Goal: Task Accomplishment & Management: Use online tool/utility

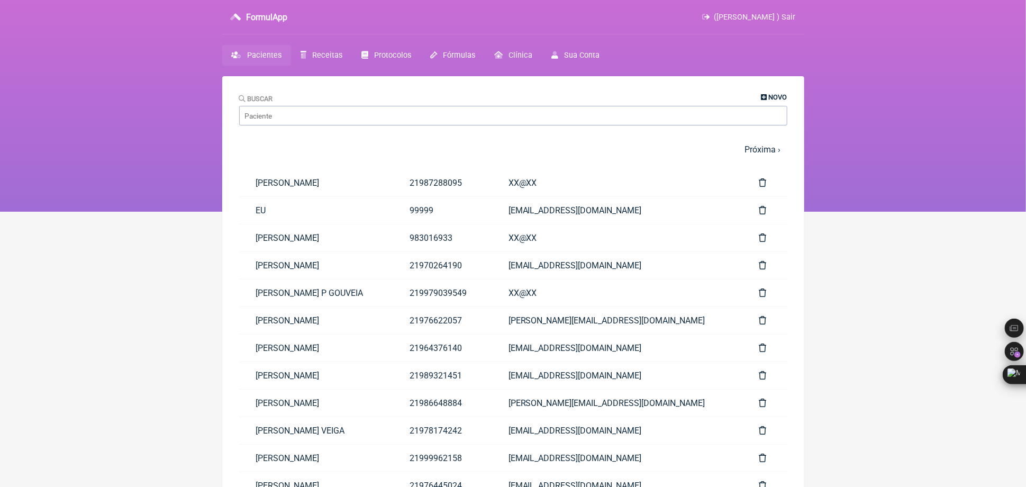
click at [772, 99] on span "Novo" at bounding box center [778, 97] width 19 height 8
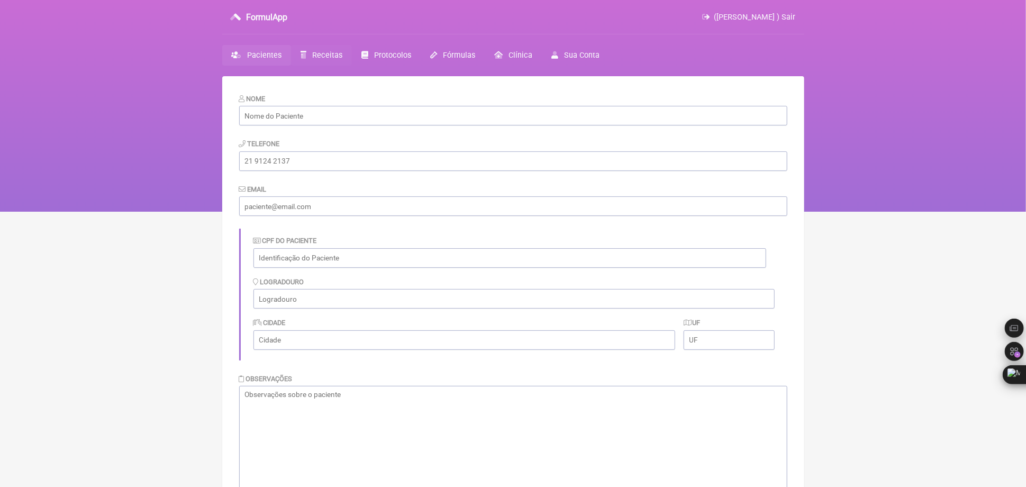
click at [319, 52] on span "Receitas" at bounding box center [327, 55] width 30 height 9
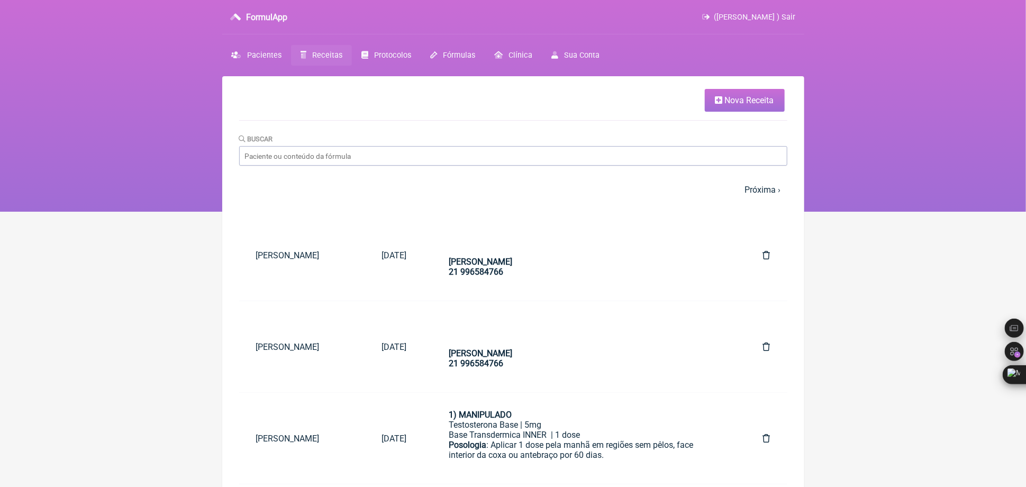
click at [738, 102] on span "Nova Receita" at bounding box center [749, 100] width 49 height 10
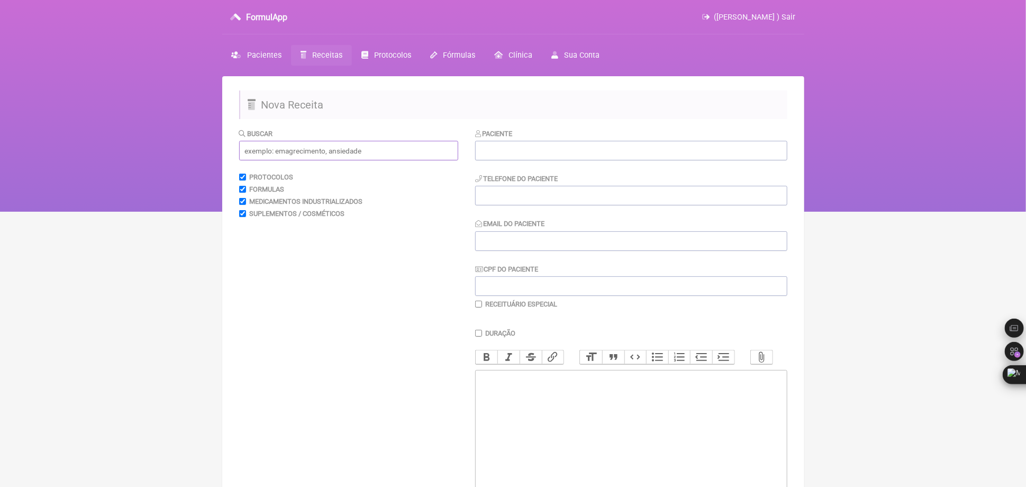
click at [348, 152] on input "text" at bounding box center [348, 151] width 219 height 20
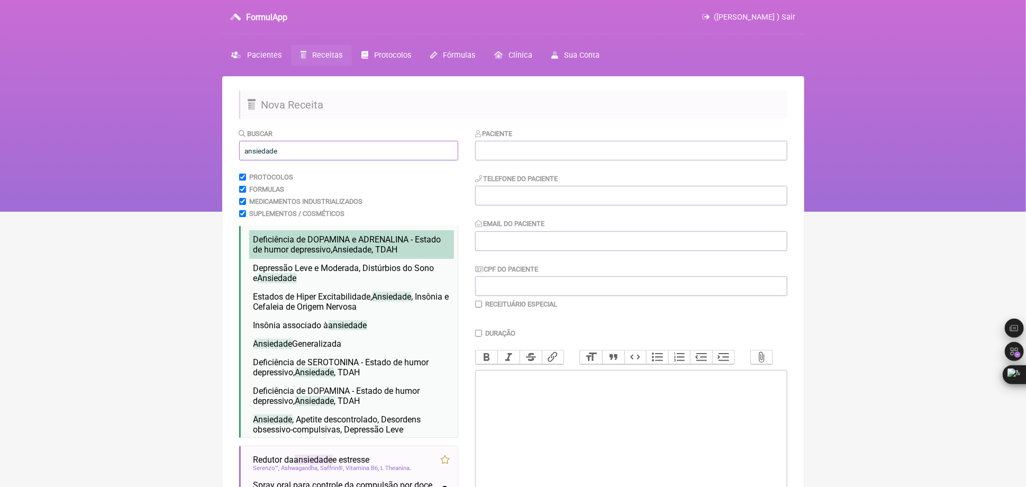
type input "ansiedade"
click at [340, 259] on li "Deficiência de DOPAMINA e ADRENALINA - Estado de humor depressivo, Ansiedade , …" at bounding box center [351, 244] width 205 height 29
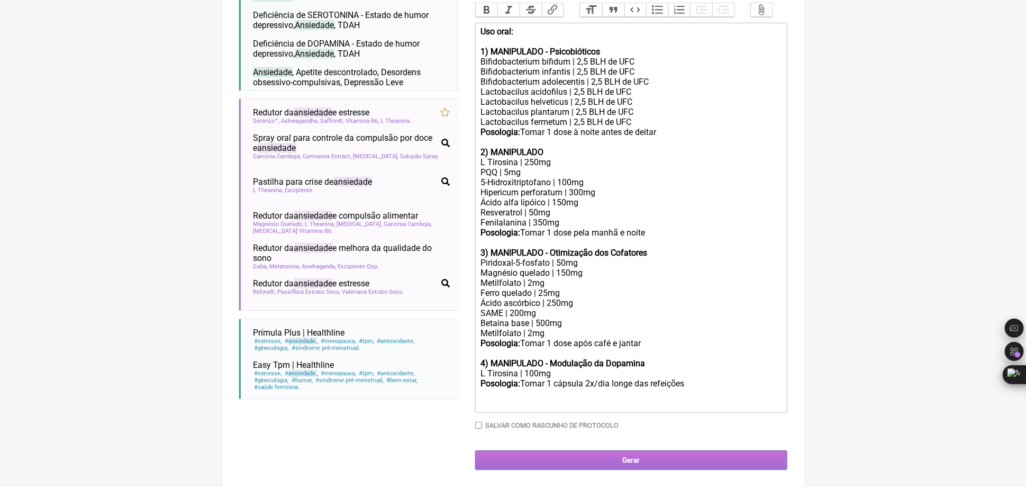
click at [646, 461] on input "Gerar" at bounding box center [631, 460] width 312 height 20
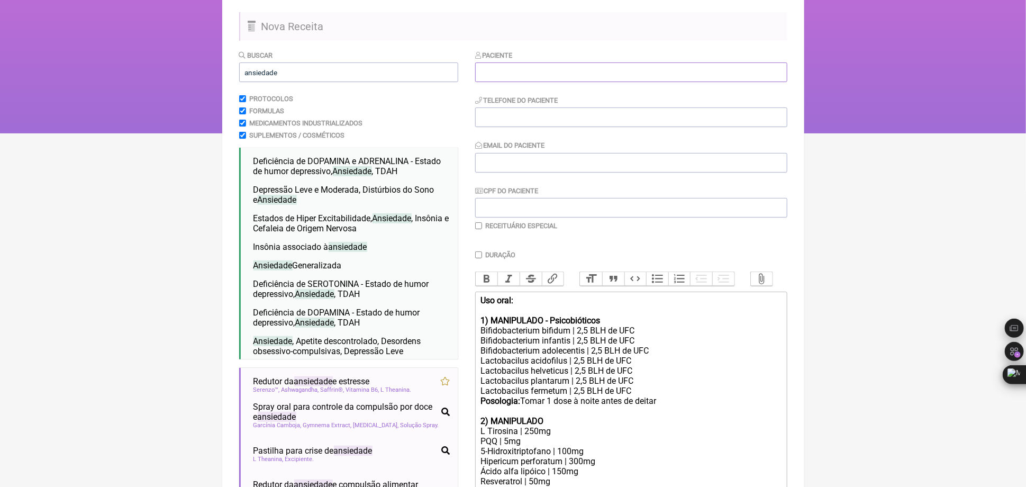
scroll to position [35, 0]
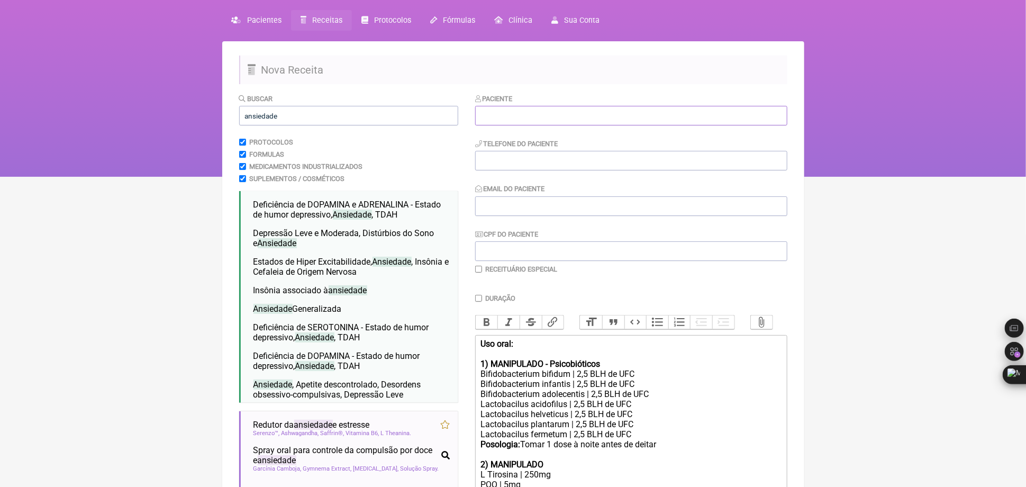
click at [507, 108] on input "text" at bounding box center [631, 116] width 312 height 20
click at [507, 116] on input "text" at bounding box center [631, 116] width 312 height 20
type input "l"
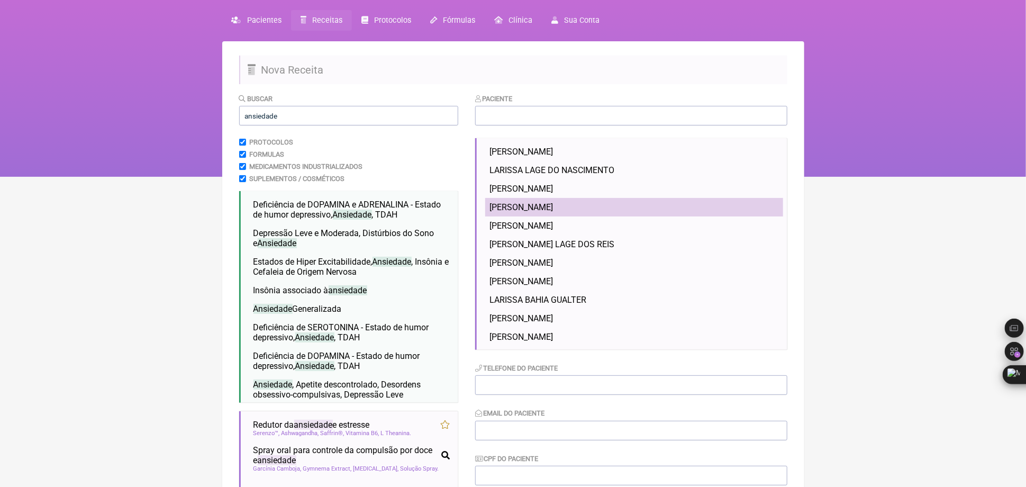
click at [515, 207] on span "LIVIA COSTA BRAGA" at bounding box center [522, 207] width 64 height 10
type input "LIVIA COSTA BRAGA"
type input "21993727815"
type input "LIVIACSTBRAGA@HOTMAIL.COM"
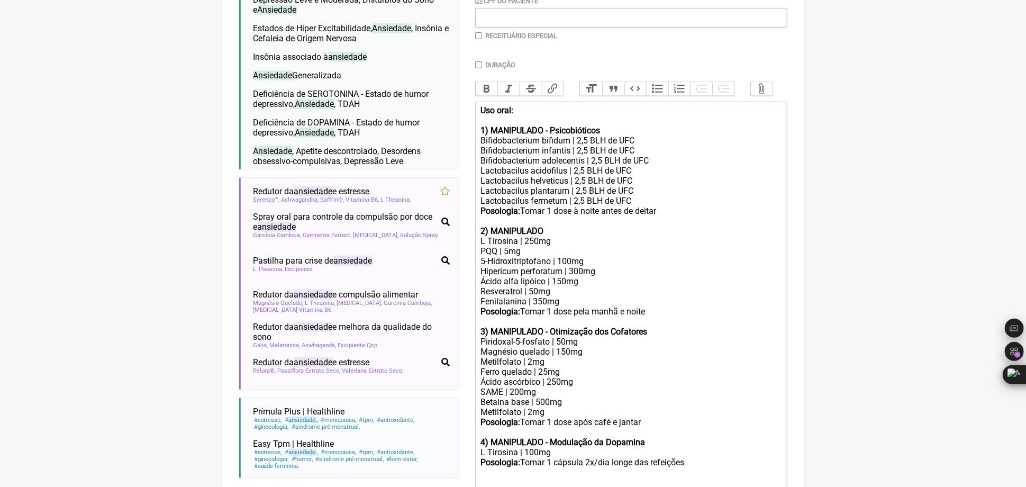
scroll to position [247, 0]
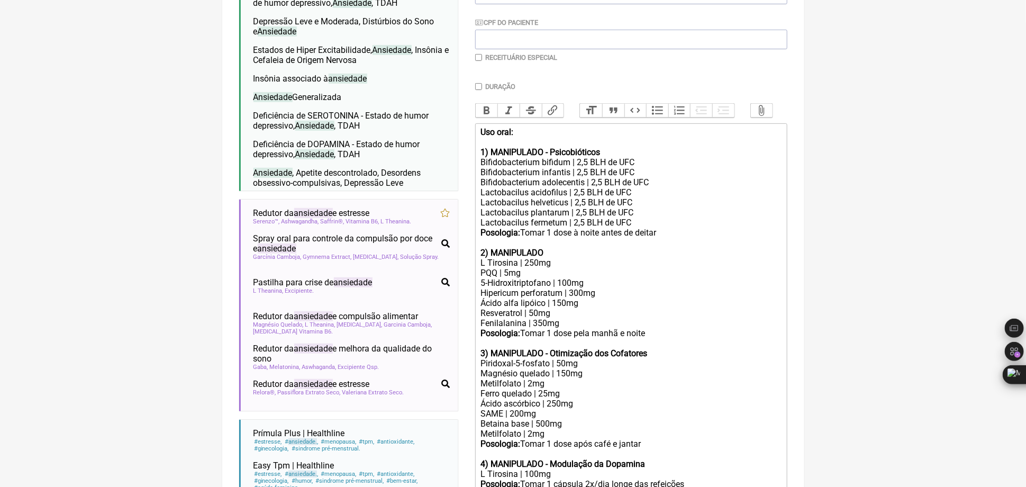
click at [477, 58] on input "checkbox" at bounding box center [478, 57] width 7 height 7
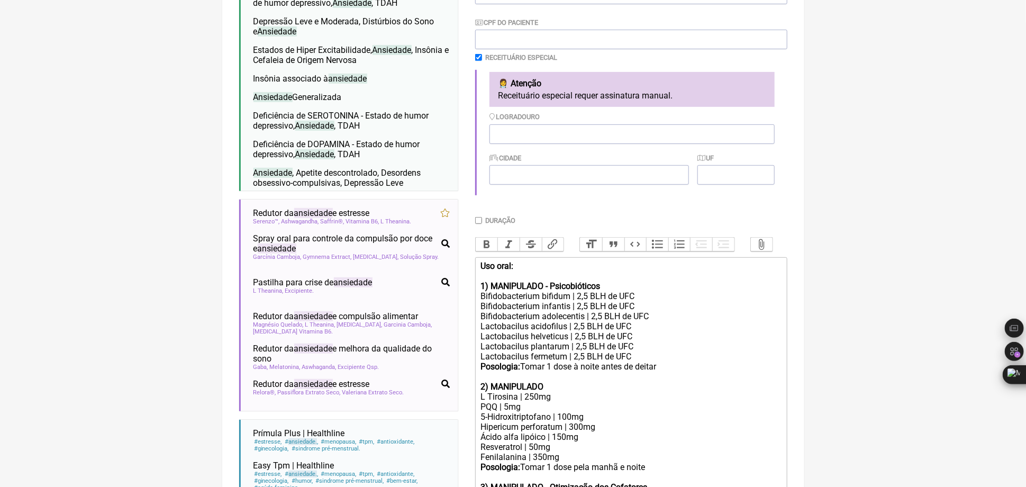
click at [477, 57] on input "checkbox" at bounding box center [478, 57] width 7 height 7
checkbox input "false"
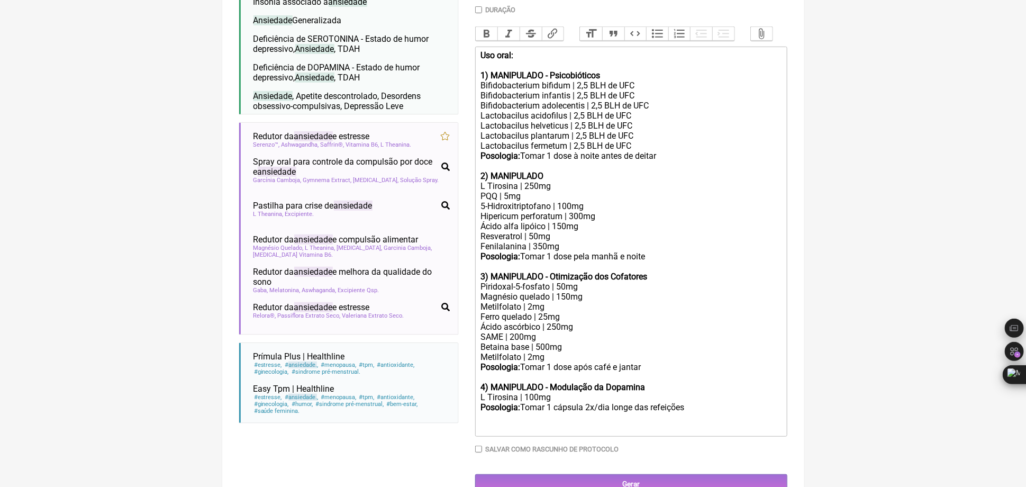
scroll to position [365, 0]
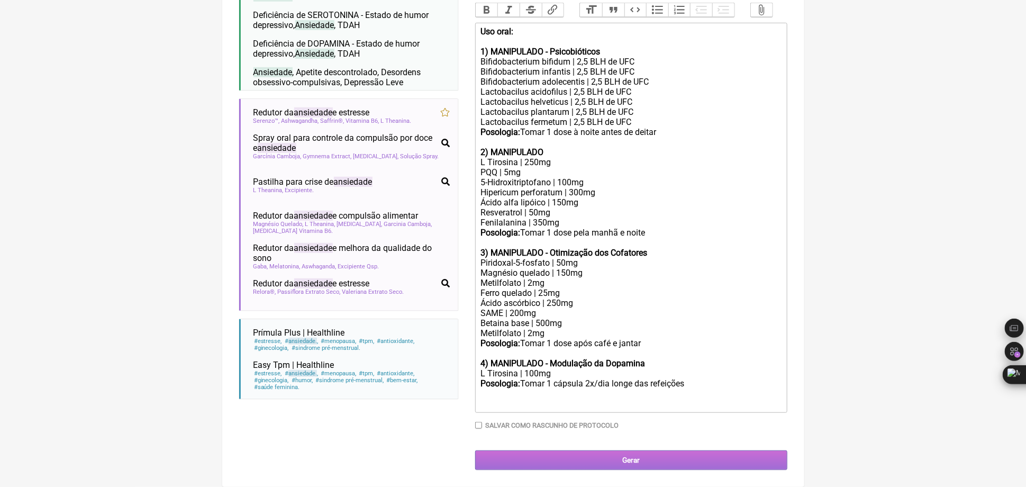
click at [617, 455] on input "Gerar" at bounding box center [631, 460] width 312 height 20
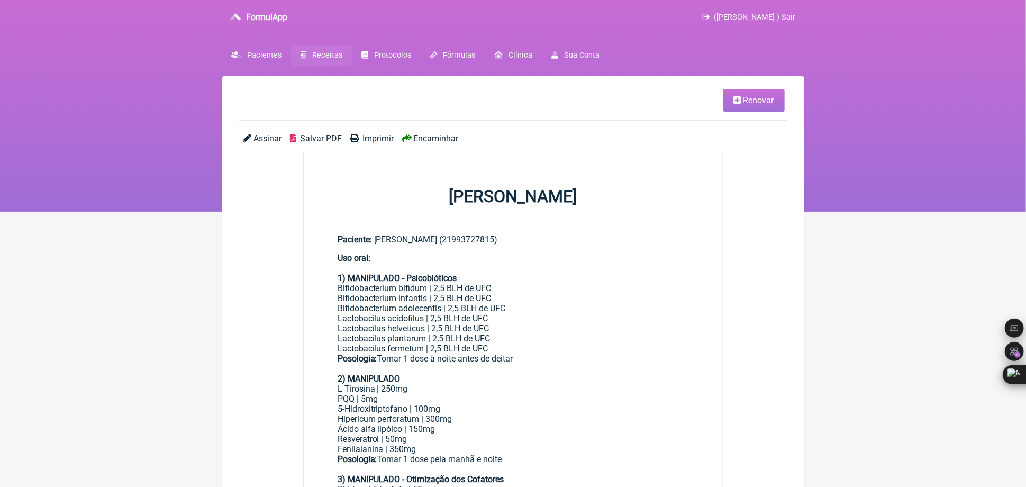
click at [319, 139] on span "Salvar PDF" at bounding box center [321, 138] width 42 height 10
